Goal: Task Accomplishment & Management: Manage account settings

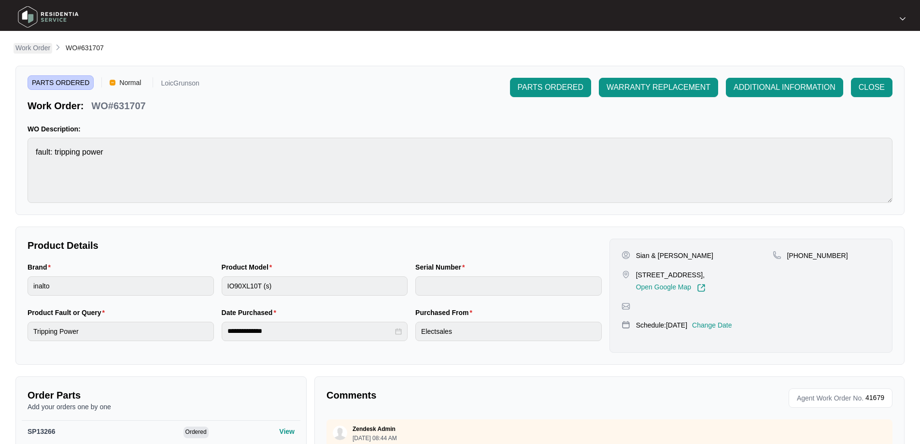
click at [42, 53] on link "Work Order" at bounding box center [33, 48] width 39 height 11
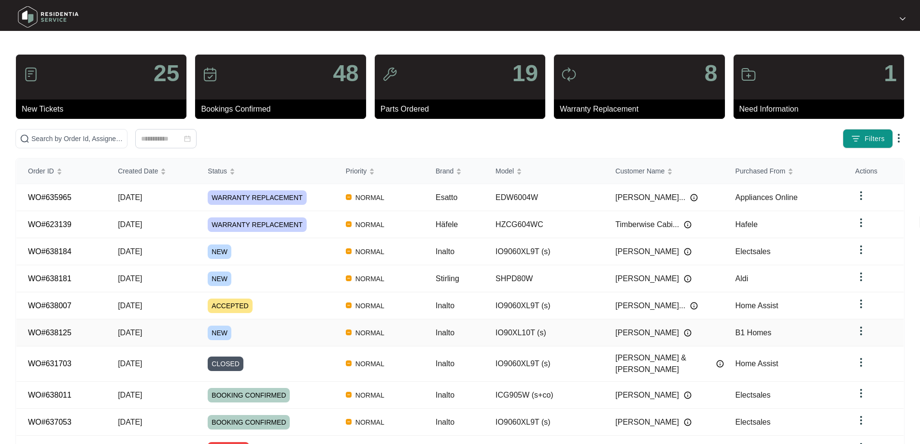
click at [408, 331] on td "NORMAL" at bounding box center [379, 332] width 90 height 27
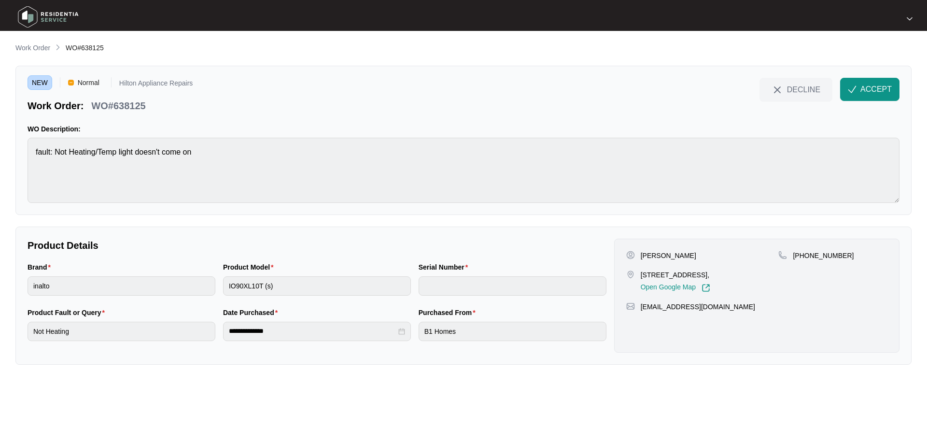
click at [0, 152] on main "**********" at bounding box center [463, 222] width 927 height 444
drag, startPoint x: 872, startPoint y: 91, endPoint x: 647, endPoint y: 236, distance: 266.9
click at [872, 91] on span "ACCEPT" at bounding box center [875, 90] width 31 height 12
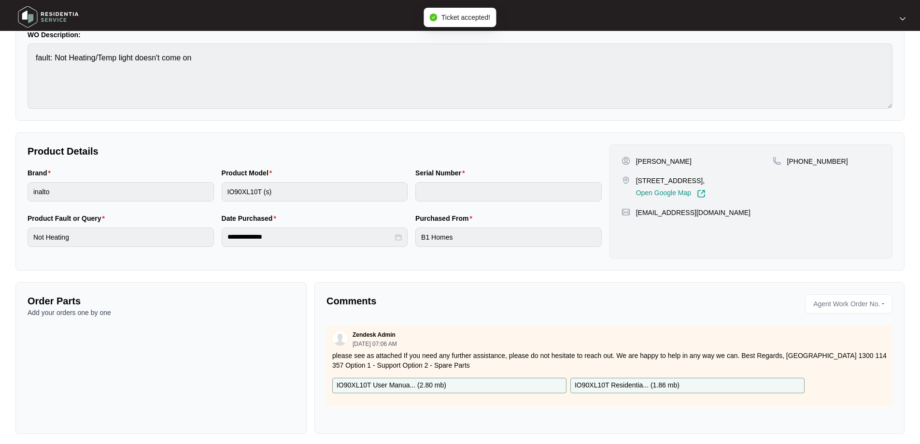
scroll to position [99, 0]
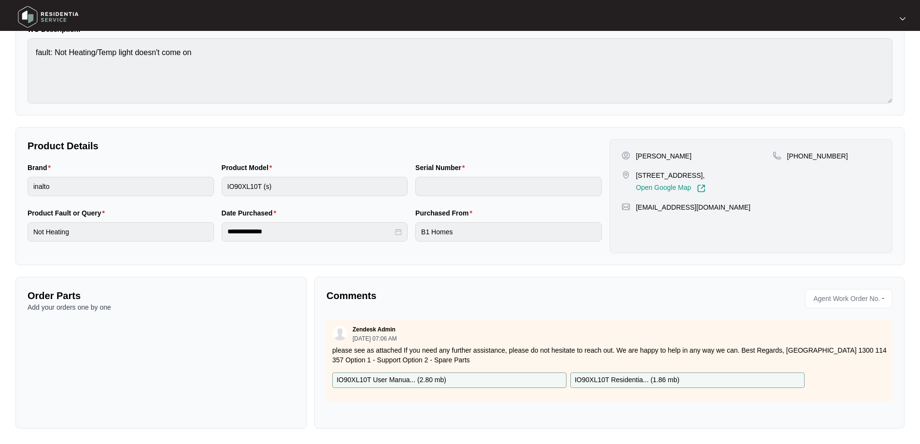
click at [820, 302] on span "Agent Work Order No." at bounding box center [844, 298] width 70 height 14
click at [824, 299] on span "Agent Work Order No." at bounding box center [844, 298] width 70 height 14
click at [754, 265] on div "**********" at bounding box center [459, 185] width 889 height 485
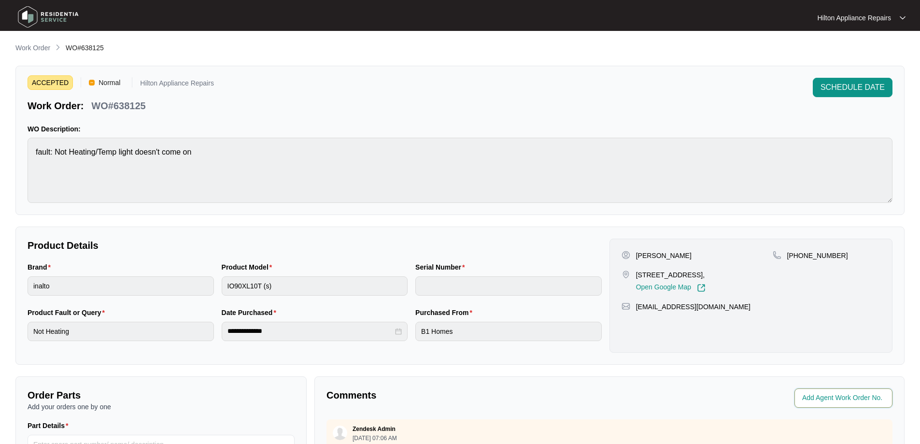
click at [830, 395] on input "string" at bounding box center [844, 398] width 84 height 12
type input "42066"
click at [701, 361] on div "**********" at bounding box center [459, 295] width 889 height 138
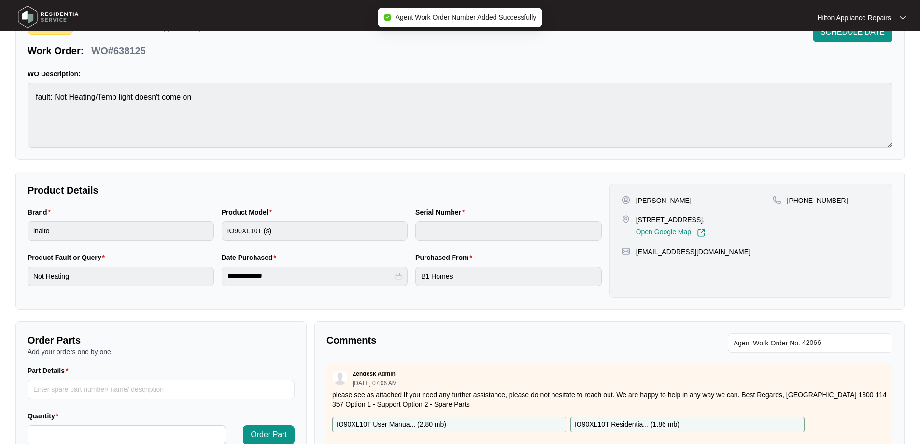
scroll to position [197, 0]
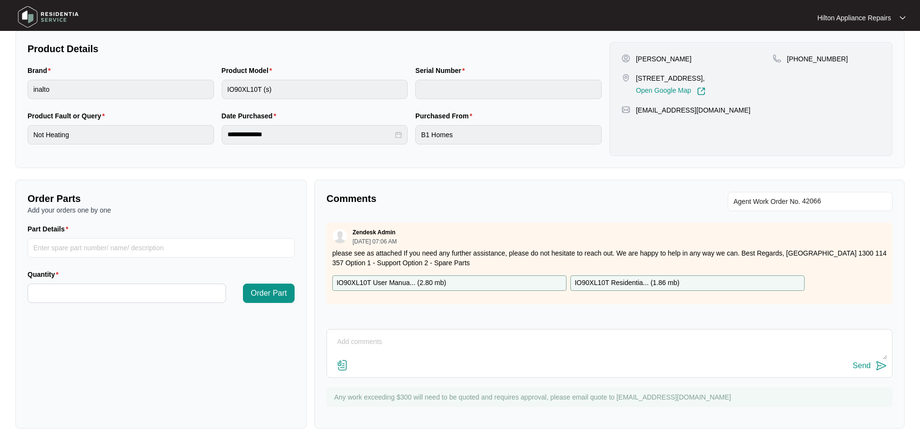
click at [388, 282] on p "IO90XL10T User Manua... ( 2.80 mb )" at bounding box center [392, 283] width 110 height 11
click at [595, 282] on p "IO90XL10T Residentia... ( 1.86 mb )" at bounding box center [627, 283] width 105 height 11
click at [584, 183] on div "Comments Agent Work Order No. Zendesk Admin [DATE] 07:06 AM please see as attac…" at bounding box center [609, 304] width 590 height 249
click at [434, 335] on textarea at bounding box center [609, 346] width 555 height 25
paste textarea "Hi [PERSON_NAME], We have attempted to make contact to schedule your appliance …"
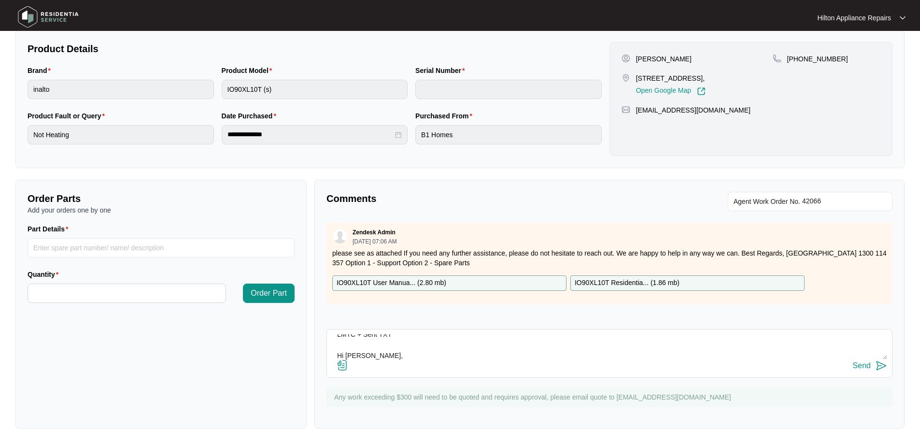
scroll to position [82, 0]
type textarea "LMTC + Sent TXT Hi [PERSON_NAME], We have attempted to make contact to schedule…"
click at [869, 366] on div "Send" at bounding box center [862, 365] width 18 height 9
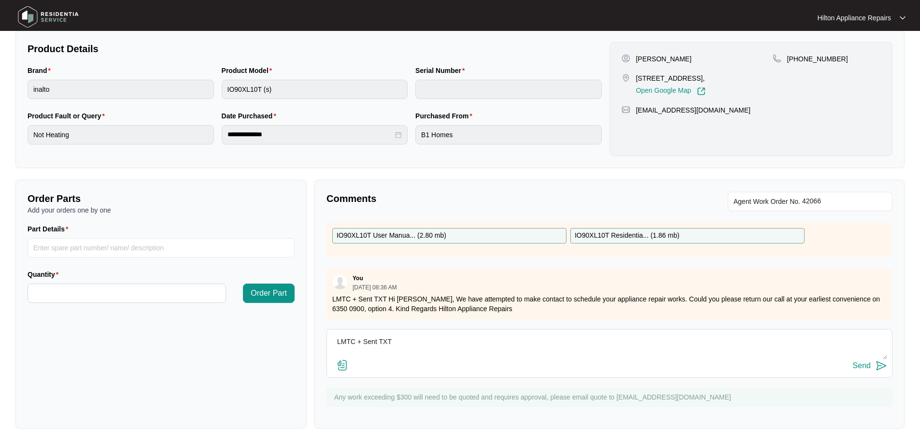
scroll to position [0, 0]
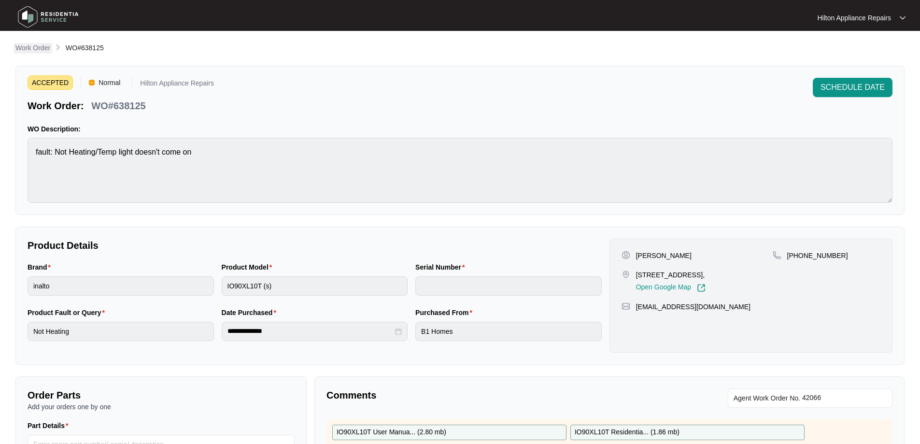
click at [41, 43] on p "Work Order" at bounding box center [32, 48] width 35 height 10
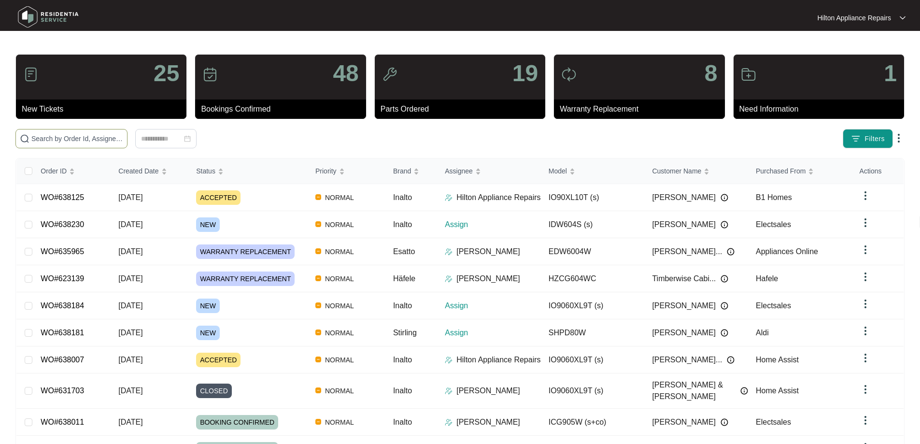
click at [112, 140] on input "text" at bounding box center [77, 138] width 92 height 11
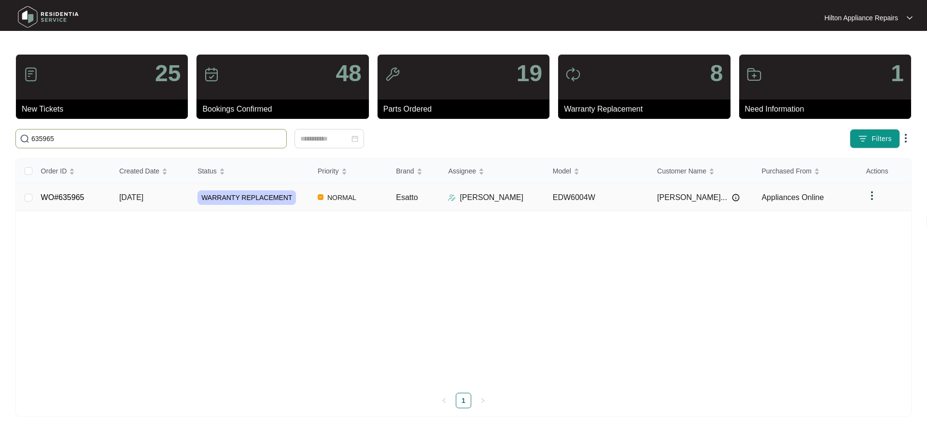
type input "635965"
click at [297, 195] on div "WARRANTY REPLACEMENT" at bounding box center [253, 197] width 113 height 14
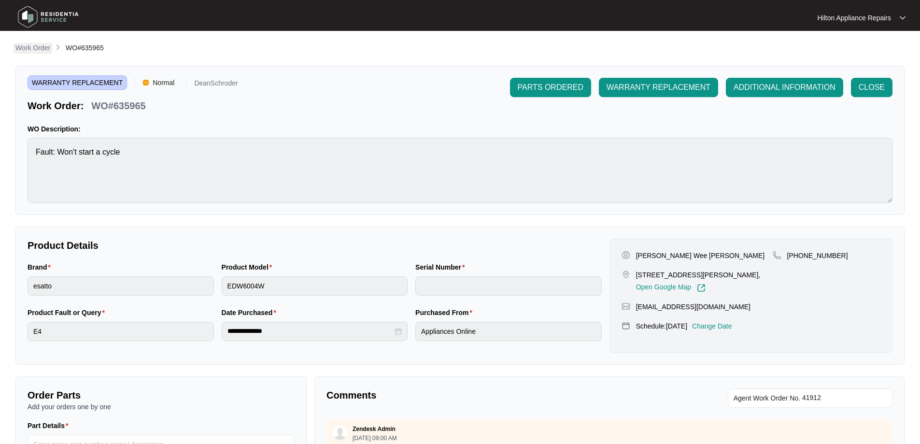
click at [41, 44] on p "Work Order" at bounding box center [32, 48] width 35 height 10
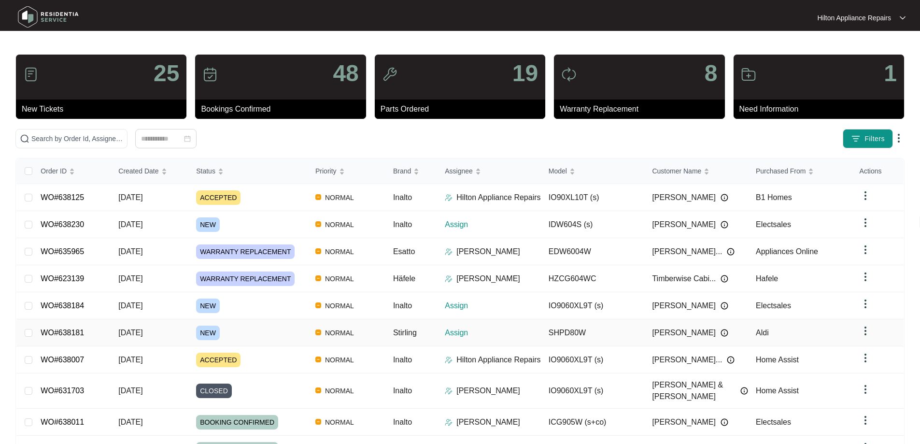
click at [279, 326] on div "NEW" at bounding box center [252, 332] width 112 height 14
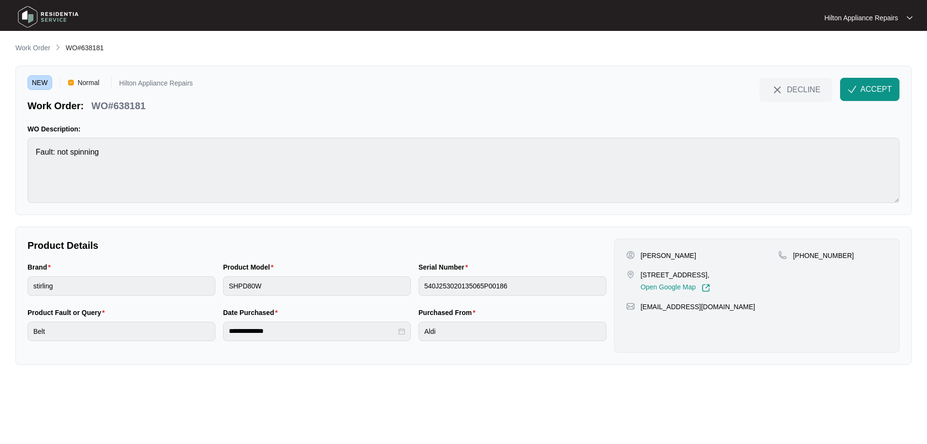
click at [25, 148] on div "NEW Normal Hilton Appliance Repairs Work Order: WO#638181 DECLINE ACCEPT WO Des…" at bounding box center [463, 140] width 896 height 149
click at [858, 98] on button "ACCEPT" at bounding box center [869, 89] width 59 height 23
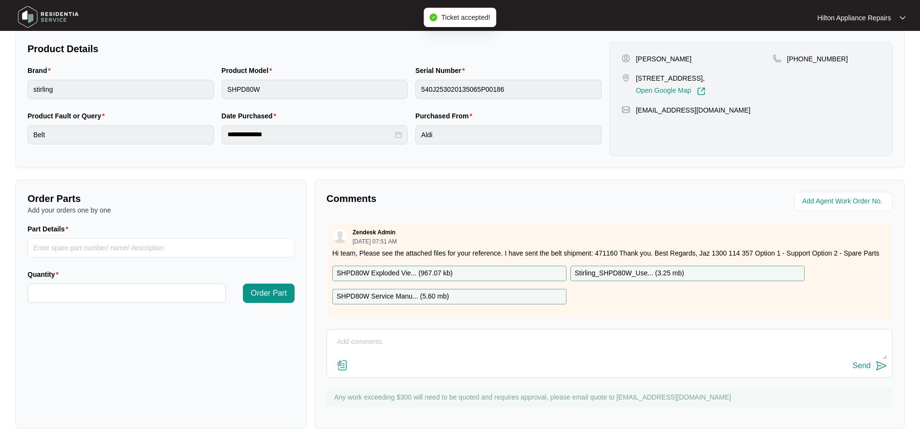
scroll to position [6, 0]
click at [816, 202] on input "string" at bounding box center [844, 202] width 84 height 12
type input "42067"
click at [746, 171] on div "**********" at bounding box center [459, 137] width 889 height 582
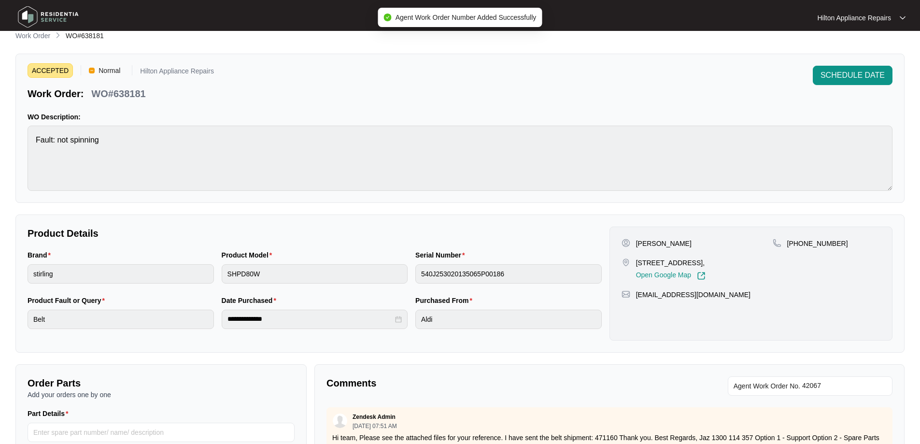
scroll to position [4, 0]
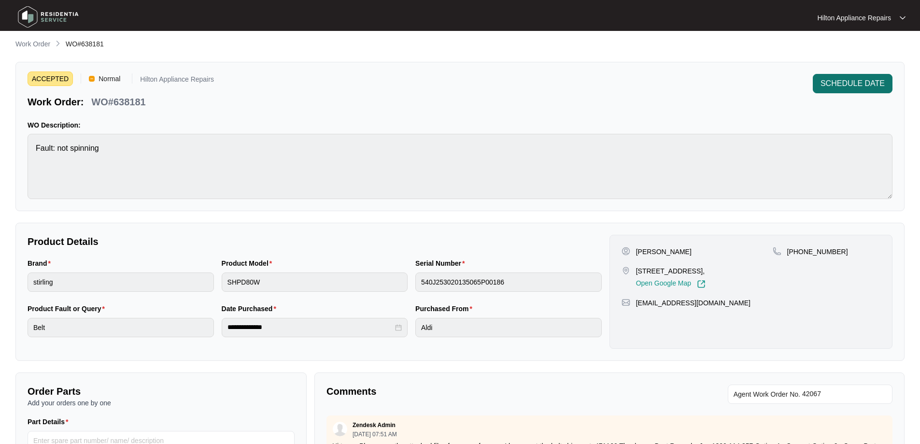
click at [851, 77] on button "SCHEDULE DATE" at bounding box center [853, 83] width 80 height 19
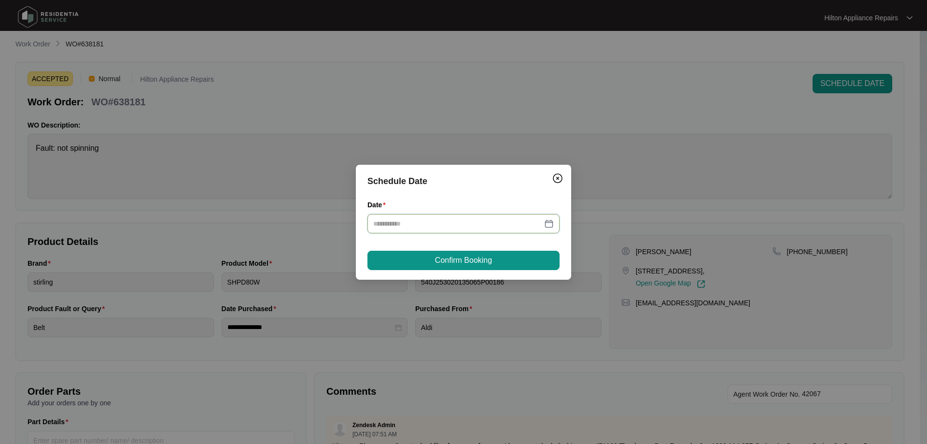
click at [440, 219] on input "Date" at bounding box center [457, 223] width 169 height 11
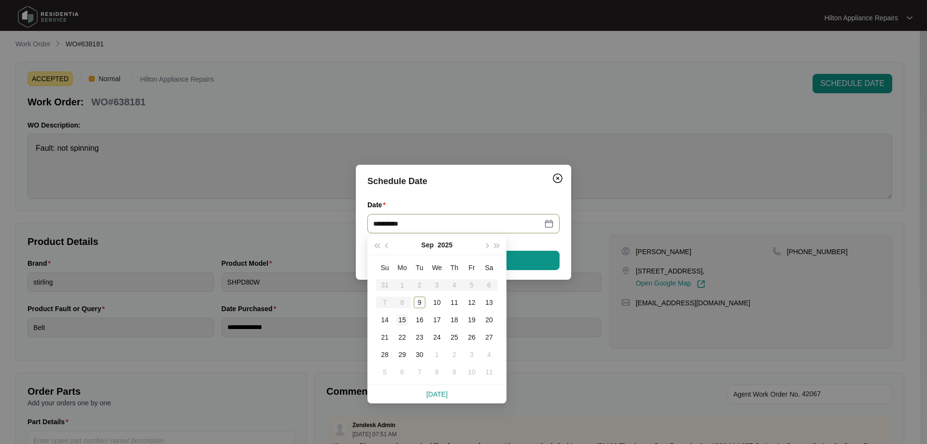
type input "**********"
click at [419, 302] on div "9" at bounding box center [420, 302] width 12 height 12
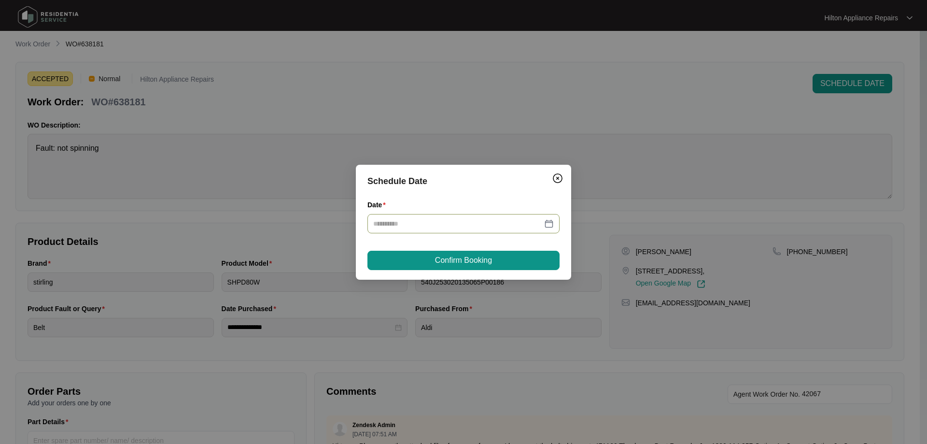
type input "**********"
click at [500, 258] on button "Confirm Booking" at bounding box center [463, 260] width 192 height 19
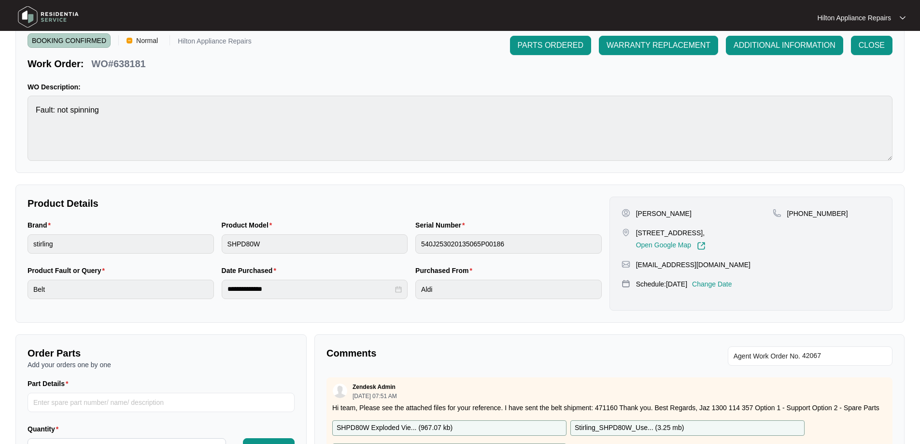
scroll to position [0, 0]
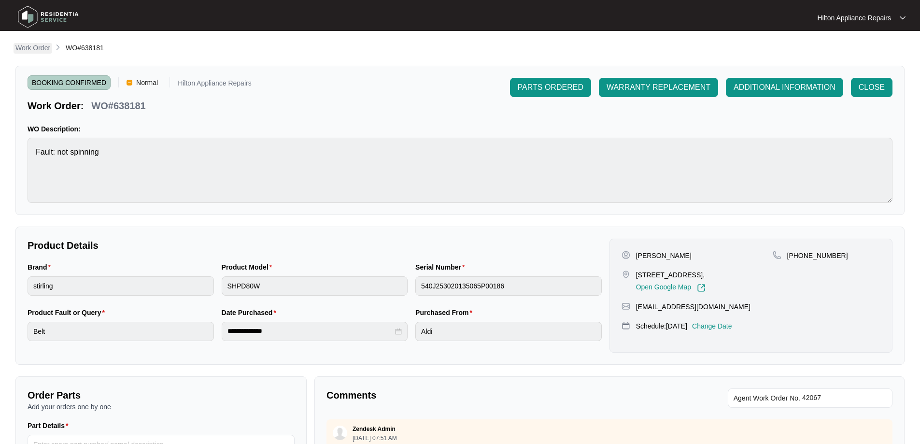
click at [38, 49] on p "Work Order" at bounding box center [32, 48] width 35 height 10
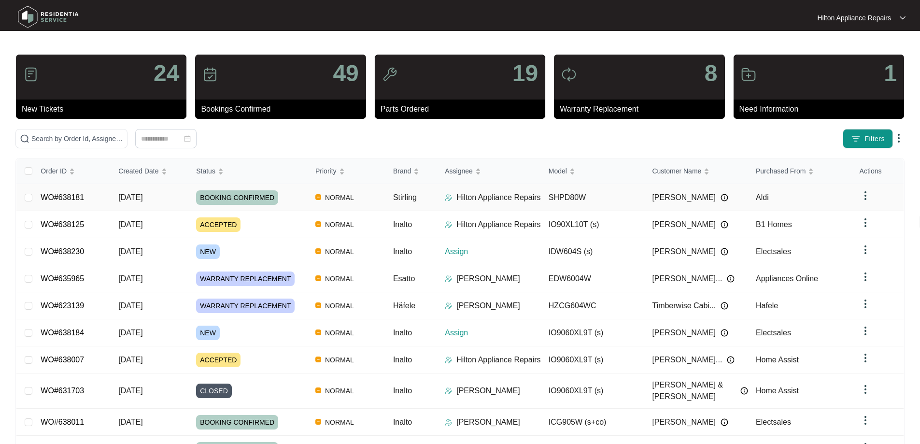
click at [450, 199] on img at bounding box center [449, 198] width 8 height 8
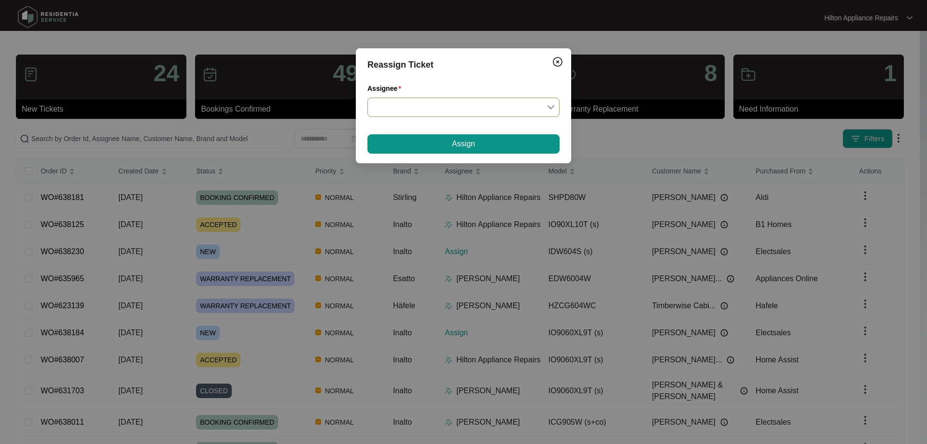
click at [453, 108] on input "Assignee" at bounding box center [463, 107] width 181 height 18
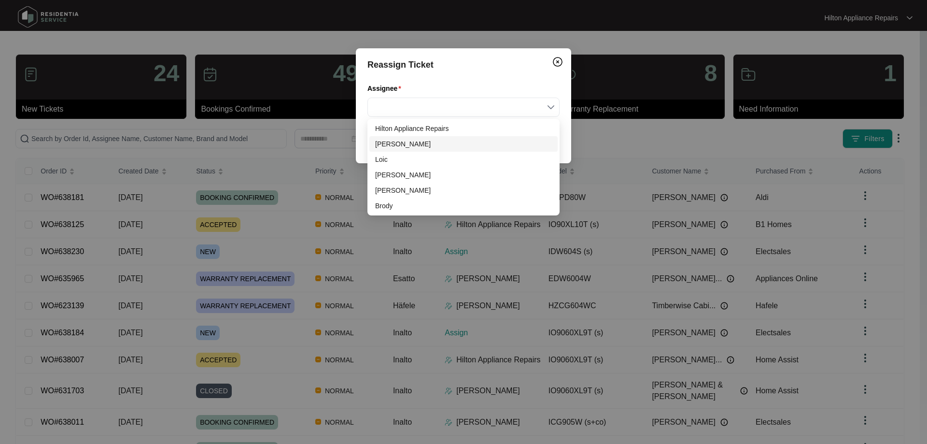
click at [397, 144] on div "[PERSON_NAME]" at bounding box center [463, 144] width 177 height 11
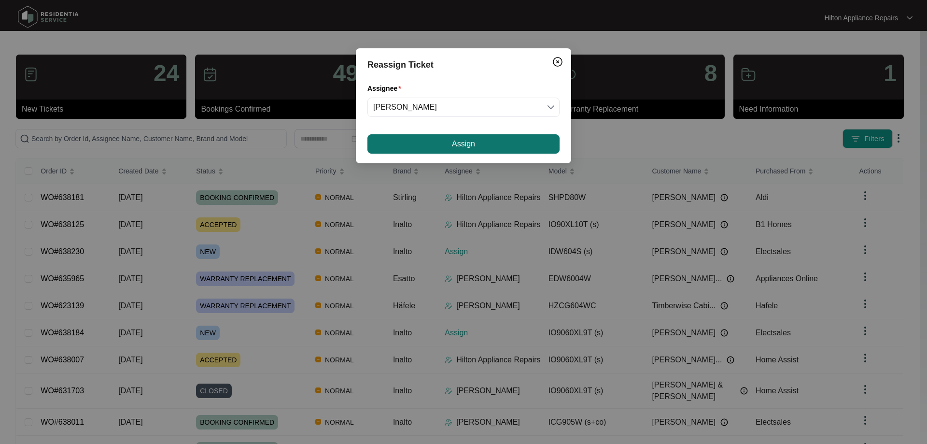
click at [493, 143] on button "Assign" at bounding box center [463, 143] width 192 height 19
